Goal: Information Seeking & Learning: Learn about a topic

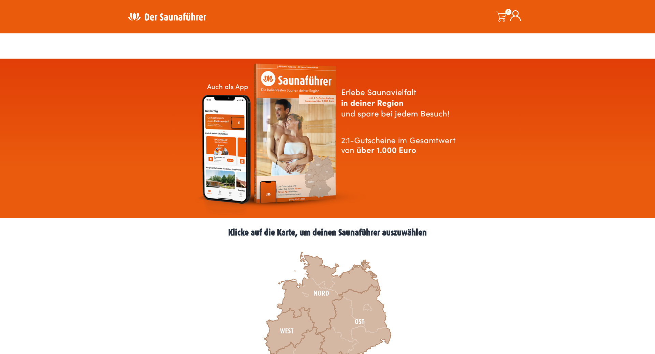
scroll to position [104, 0]
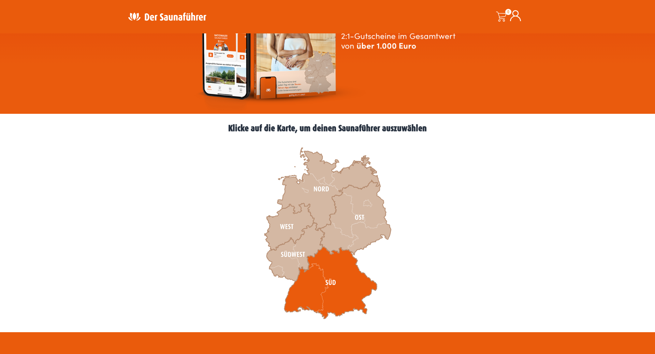
click at [327, 293] on icon at bounding box center [330, 283] width 93 height 72
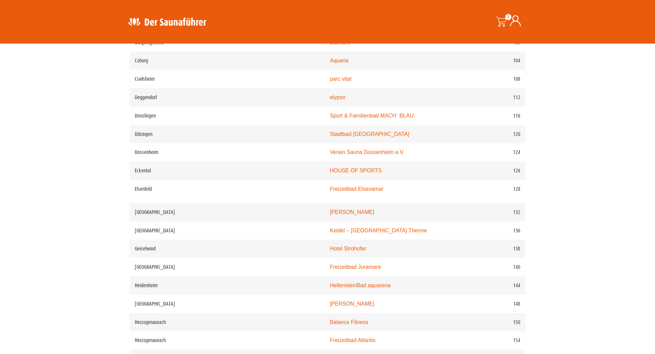
scroll to position [731, 0]
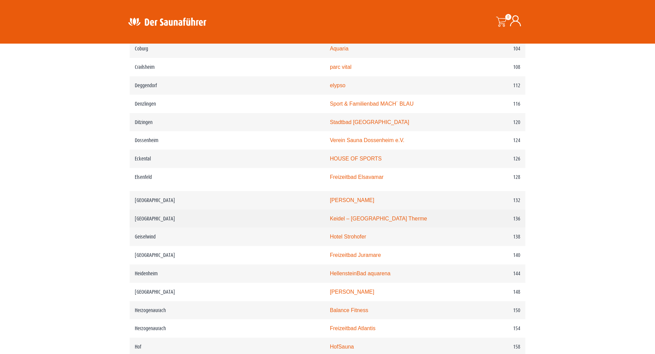
click at [330, 222] on link "Keidel – [GEOGRAPHIC_DATA] Therme" at bounding box center [378, 219] width 97 height 6
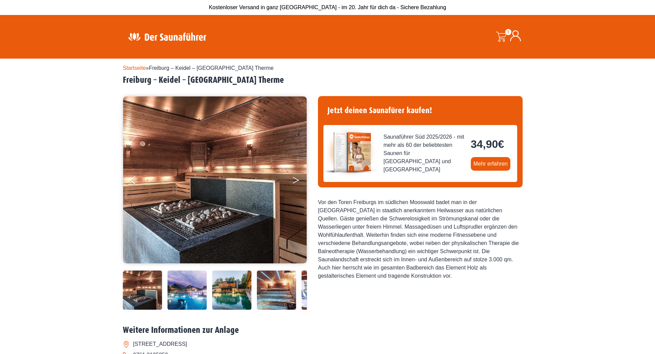
click at [295, 180] on button "Next" at bounding box center [300, 181] width 17 height 17
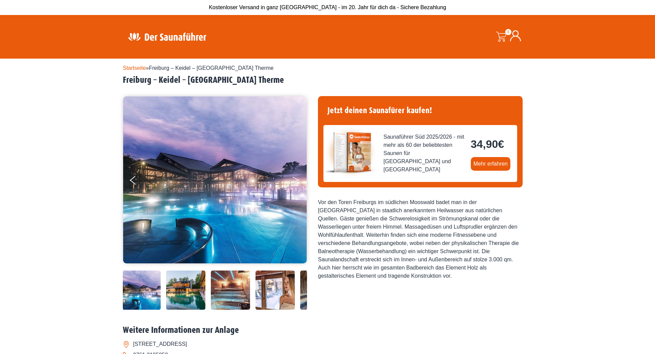
click at [295, 180] on button "Next" at bounding box center [300, 181] width 17 height 17
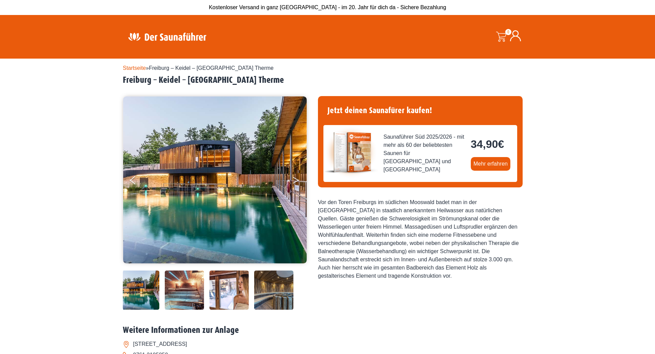
click at [295, 180] on button "Next" at bounding box center [300, 181] width 17 height 17
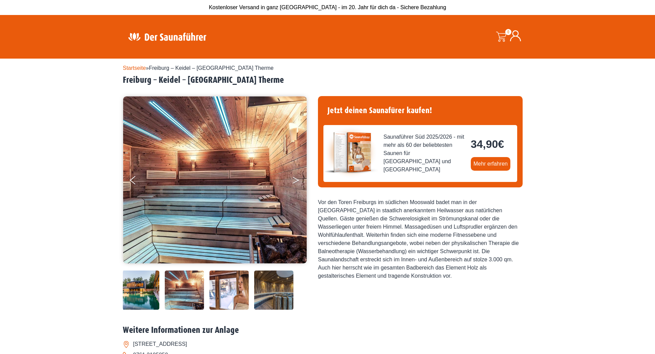
click at [295, 180] on button "Next" at bounding box center [300, 181] width 17 height 17
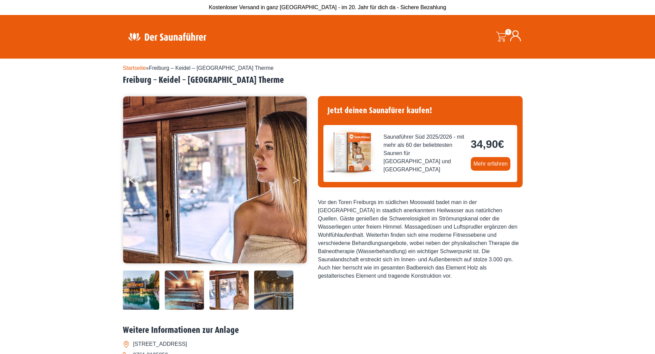
click at [295, 180] on button "Next" at bounding box center [300, 181] width 17 height 17
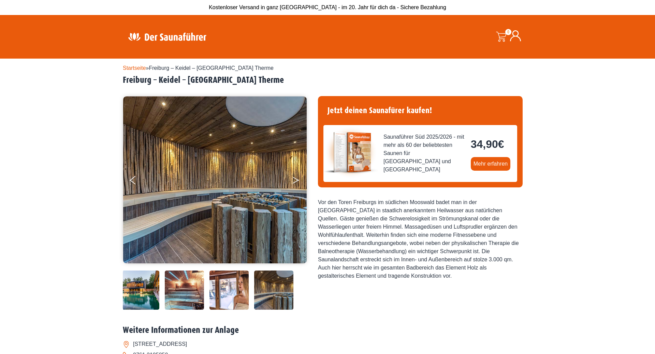
click at [295, 180] on button "Next" at bounding box center [300, 181] width 17 height 17
click at [294, 179] on button "Next" at bounding box center [300, 181] width 17 height 17
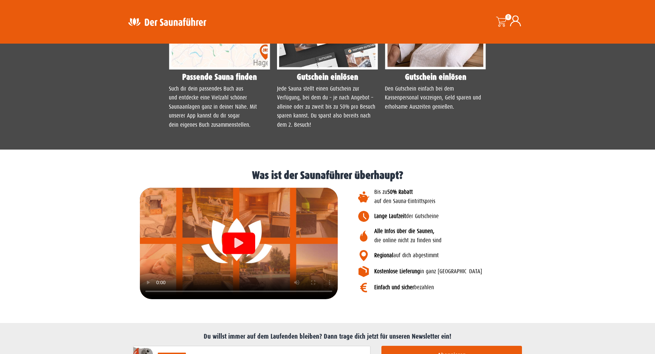
scroll to position [661, 0]
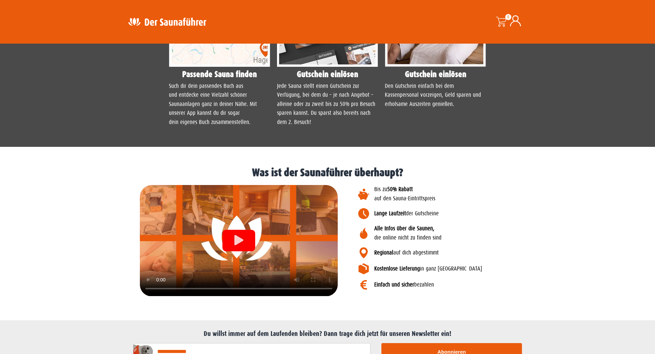
click at [496, 293] on div "Einfach und sicher bezahlen" at bounding box center [452, 287] width 188 height 14
click at [238, 240] on icon "Video abspielen" at bounding box center [238, 240] width 9 height 10
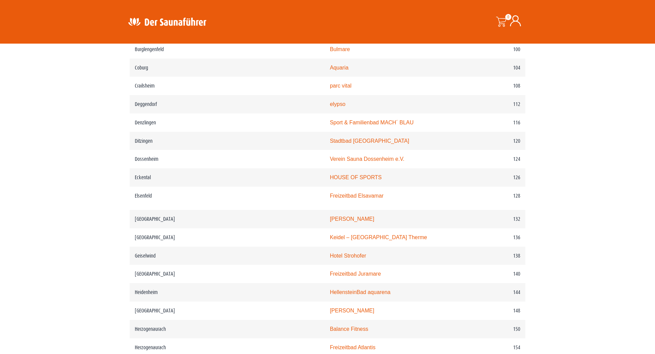
scroll to position [731, 0]
click at [330, 222] on link "[PERSON_NAME]" at bounding box center [352, 219] width 44 height 6
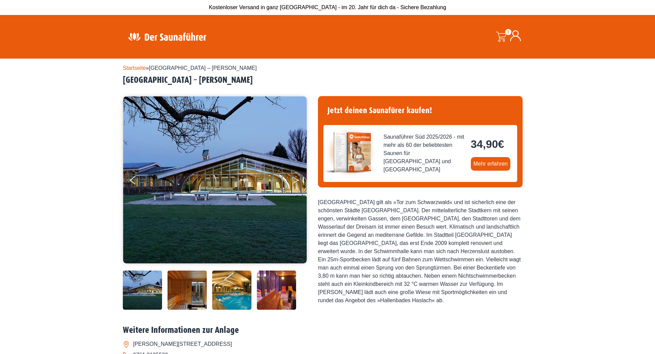
click at [295, 178] on button "Next" at bounding box center [300, 181] width 17 height 17
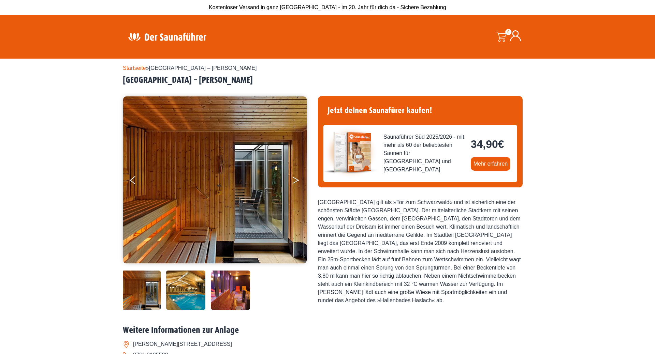
click at [295, 178] on button "Next" at bounding box center [300, 181] width 17 height 17
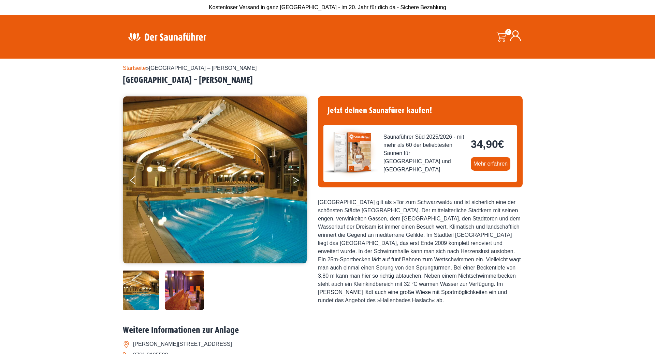
click at [295, 178] on button "Next" at bounding box center [300, 181] width 17 height 17
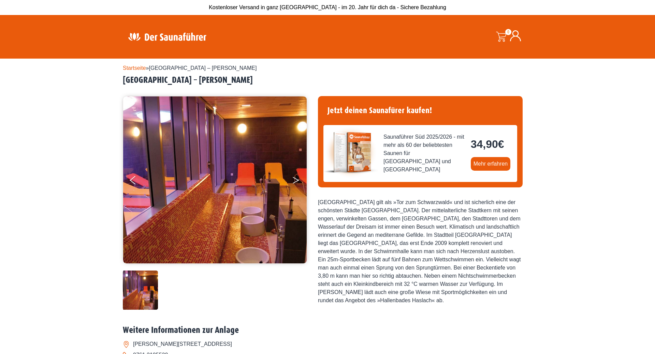
click at [295, 178] on button "Next" at bounding box center [300, 181] width 17 height 17
click at [294, 180] on button "Next" at bounding box center [300, 181] width 17 height 17
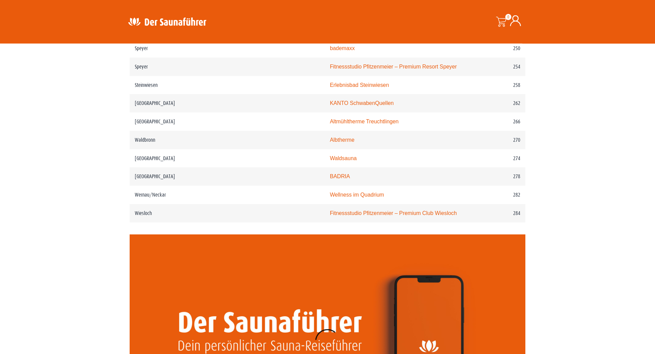
scroll to position [1253, 0]
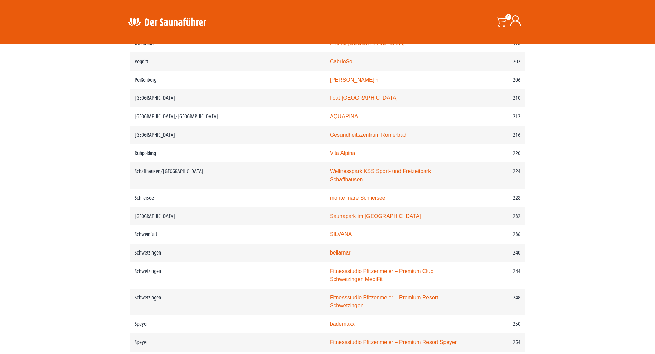
click at [163, 23] on img at bounding box center [167, 21] width 89 height 13
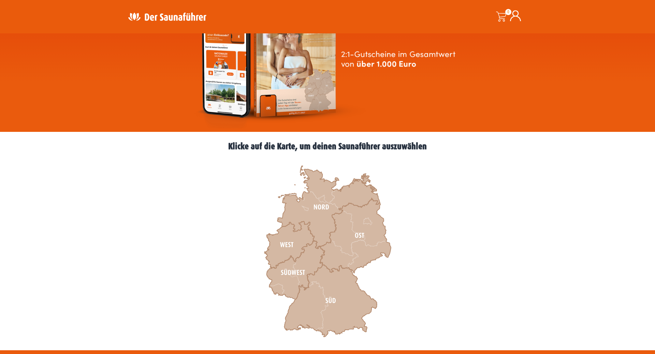
scroll to position [139, 0]
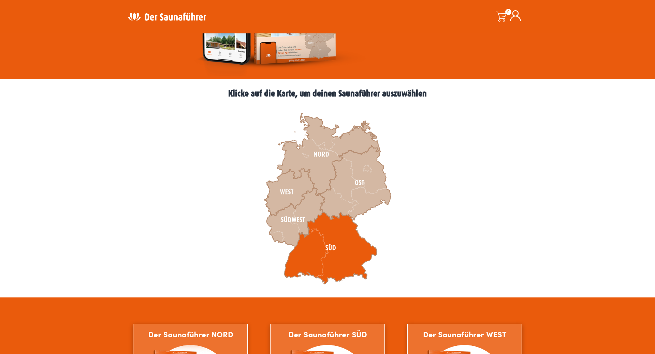
click at [312, 258] on icon at bounding box center [330, 248] width 93 height 72
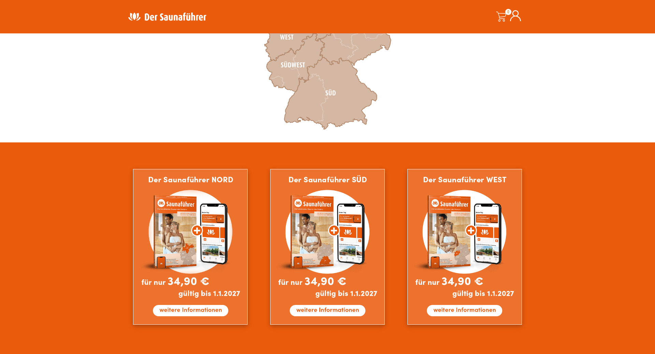
scroll to position [313, 0]
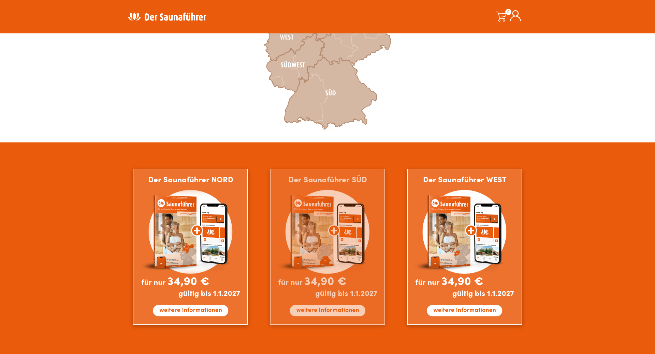
click at [336, 312] on img at bounding box center [327, 247] width 115 height 156
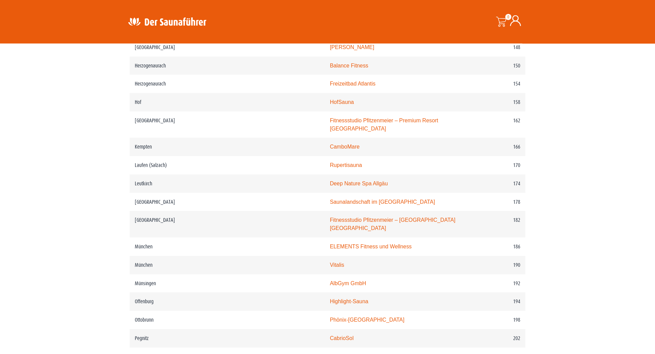
scroll to position [974, 0]
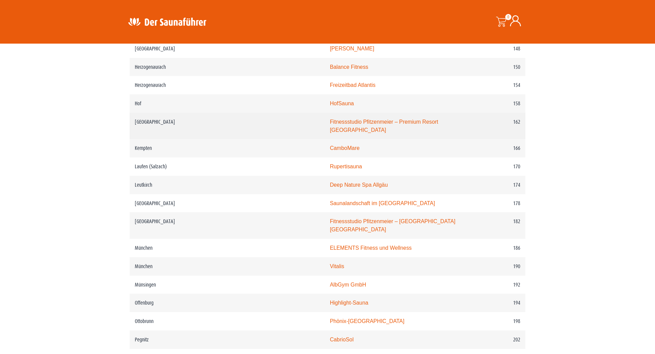
click at [353, 133] on link "Fitnessstudio Pfitzenmeier – Premium Resort [GEOGRAPHIC_DATA]" at bounding box center [384, 126] width 108 height 14
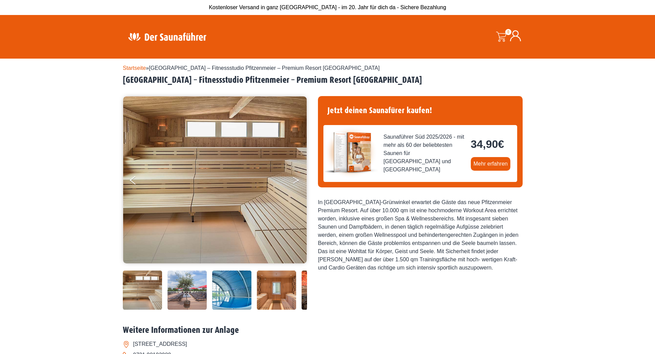
click at [296, 180] on icon "Next" at bounding box center [296, 179] width 6 height 4
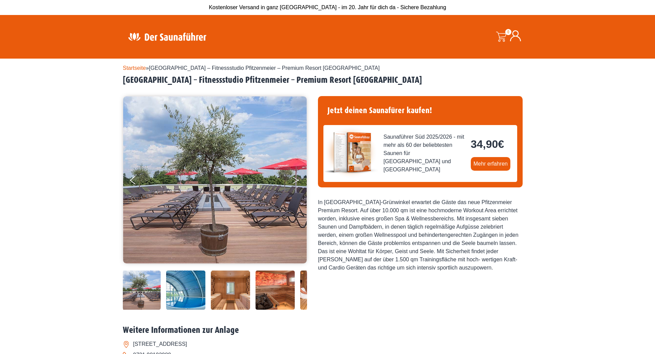
click at [296, 180] on icon "Next" at bounding box center [296, 179] width 6 height 4
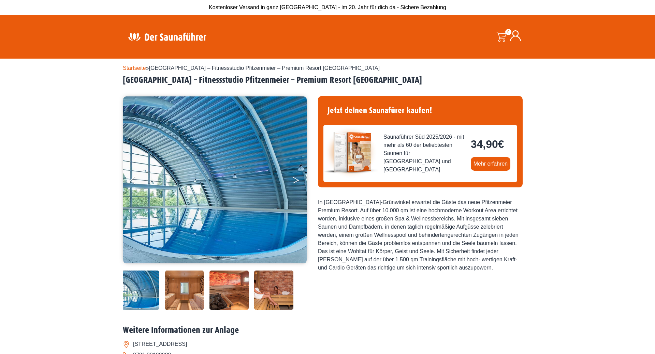
click at [296, 180] on icon "Next" at bounding box center [296, 179] width 6 height 4
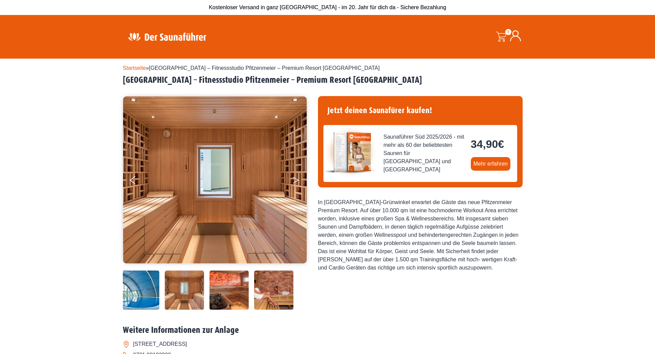
click at [294, 180] on button "Next" at bounding box center [300, 181] width 17 height 17
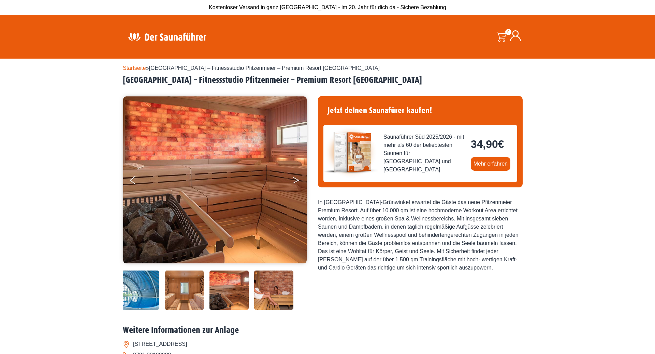
click at [294, 180] on button "Next" at bounding box center [300, 181] width 17 height 17
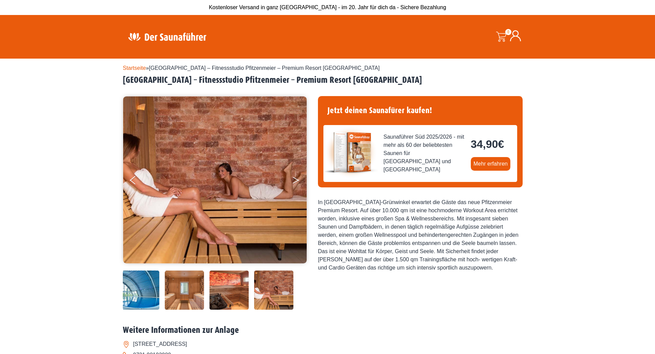
click at [294, 180] on button "Next" at bounding box center [300, 181] width 17 height 17
click at [298, 179] on button "Next" at bounding box center [300, 181] width 17 height 17
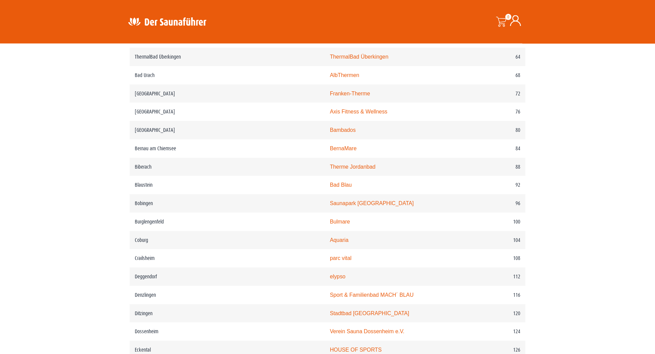
scroll to position [557, 0]
